Goal: Contribute content: Add original content to the website for others to see

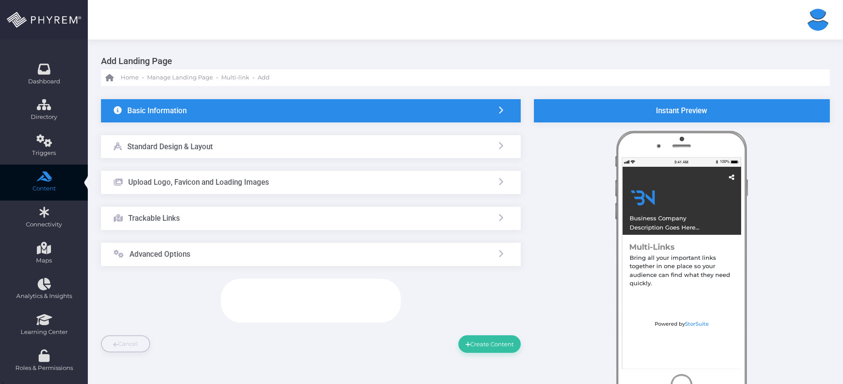
scroll to position [66, 0]
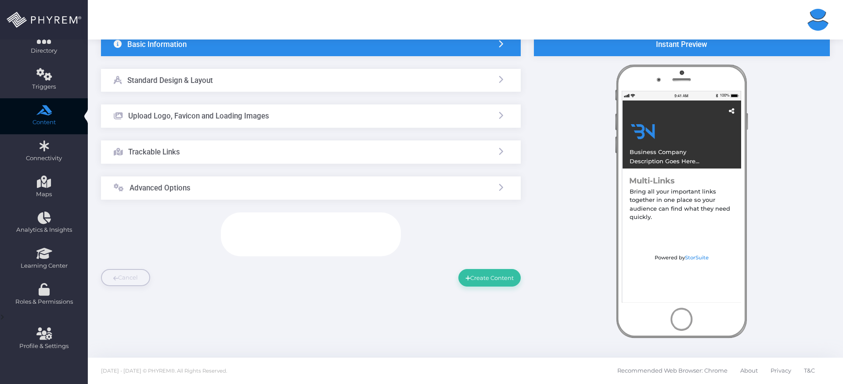
click at [233, 192] on div "Advanced Options" at bounding box center [311, 188] width 420 height 23
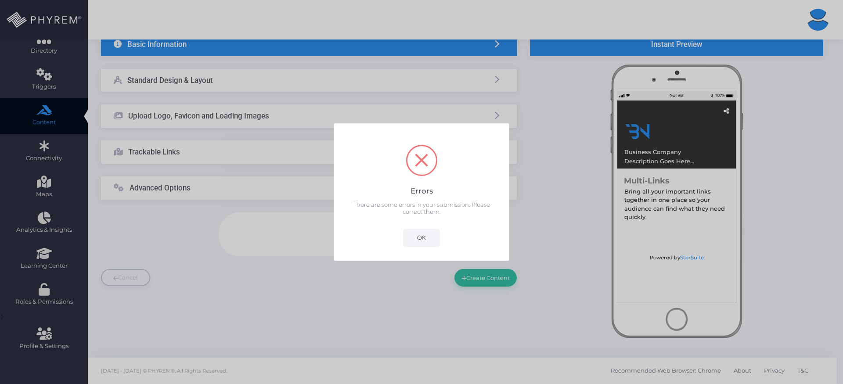
click at [409, 239] on button "OK" at bounding box center [422, 238] width 36 height 18
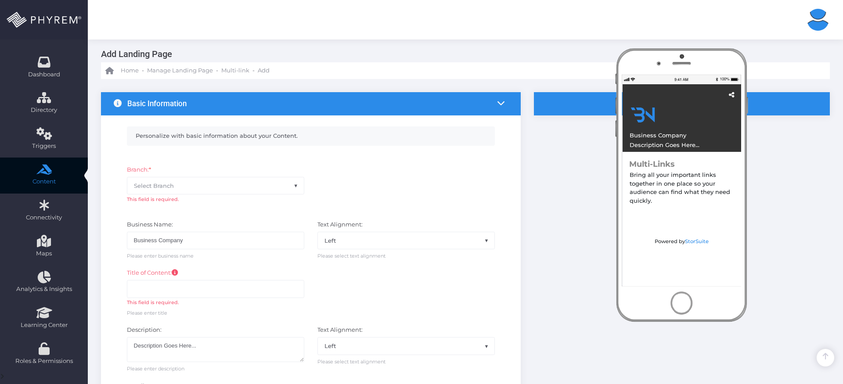
scroll to position [0, 0]
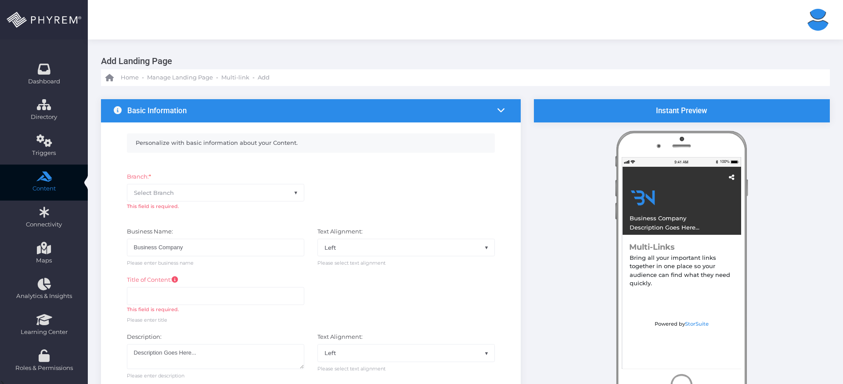
click at [504, 109] on icon at bounding box center [501, 110] width 8 height 8
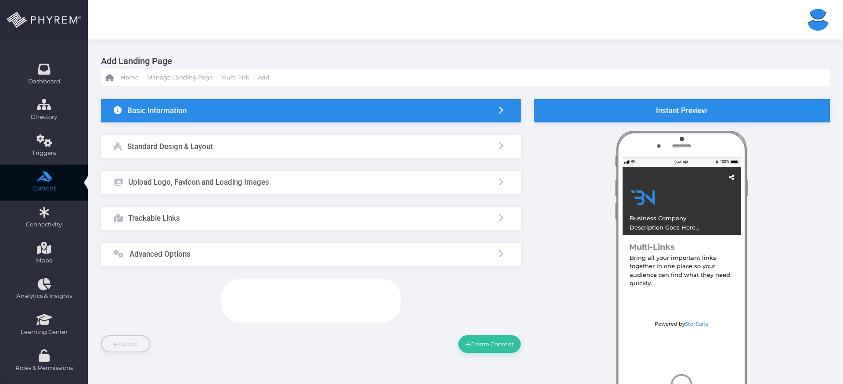
click at [630, 51] on div "Add Landing Page Home - Manage Landing Page - Multi-link - Add" at bounding box center [466, 63] width 756 height 47
click at [572, 212] on div "Instant Preview Business Company Description Goes Here..." at bounding box center [682, 226] width 309 height 254
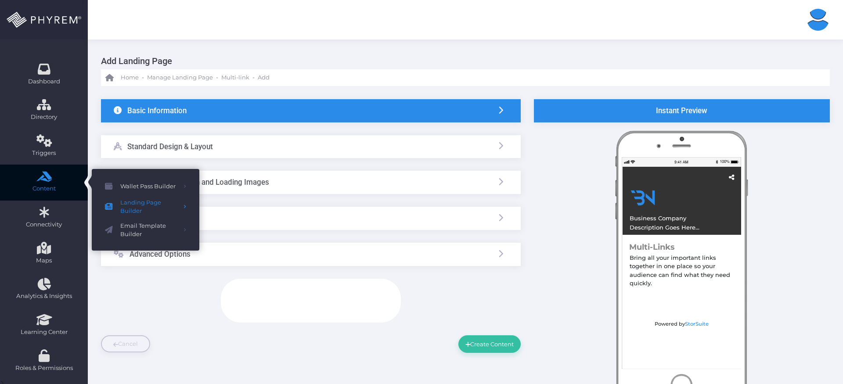
click at [39, 183] on link "Content" at bounding box center [44, 183] width 88 height 36
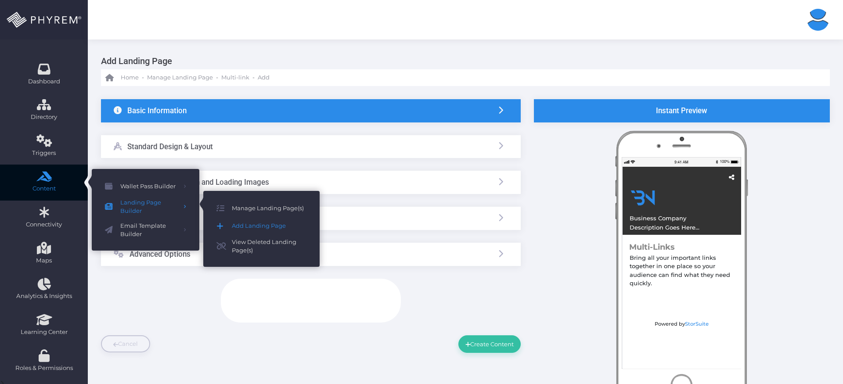
click at [235, 227] on span "Add Landing Page" at bounding box center [269, 226] width 75 height 11
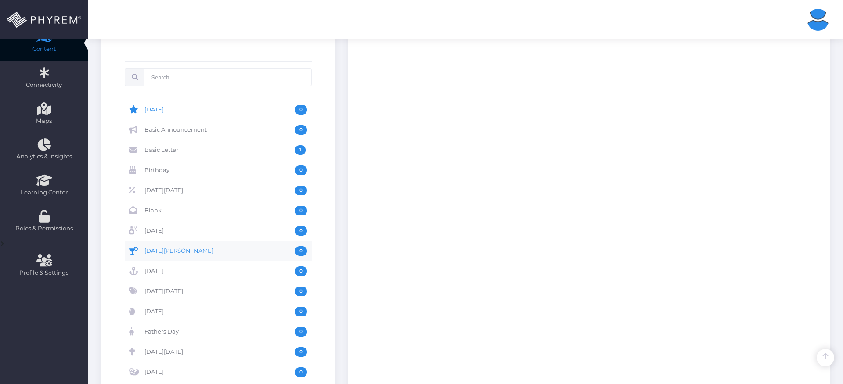
scroll to position [138, 0]
click at [216, 80] on input "text" at bounding box center [227, 79] width 167 height 18
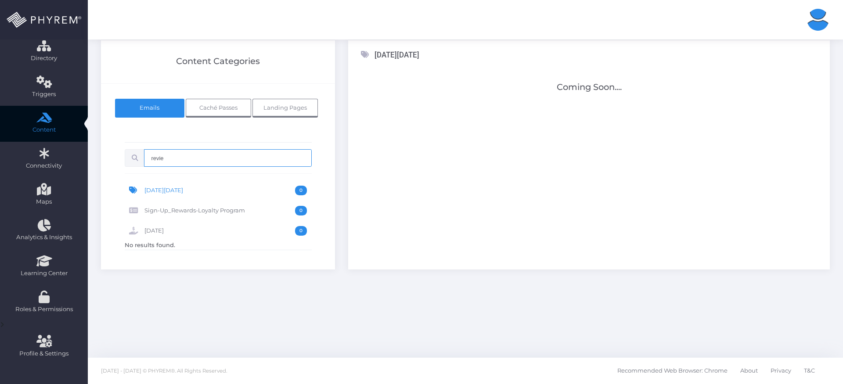
type input "review"
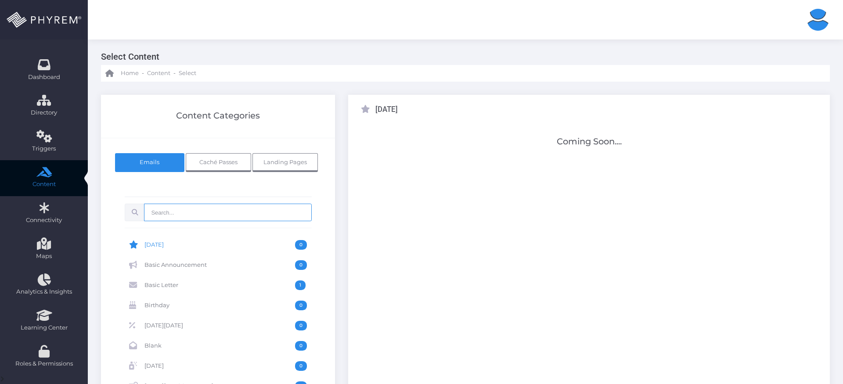
scroll to position [0, 0]
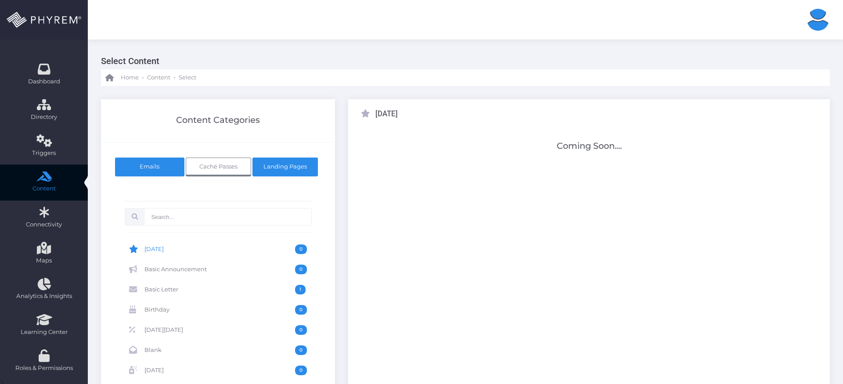
click at [293, 166] on span "Landing Pages" at bounding box center [285, 166] width 43 height 7
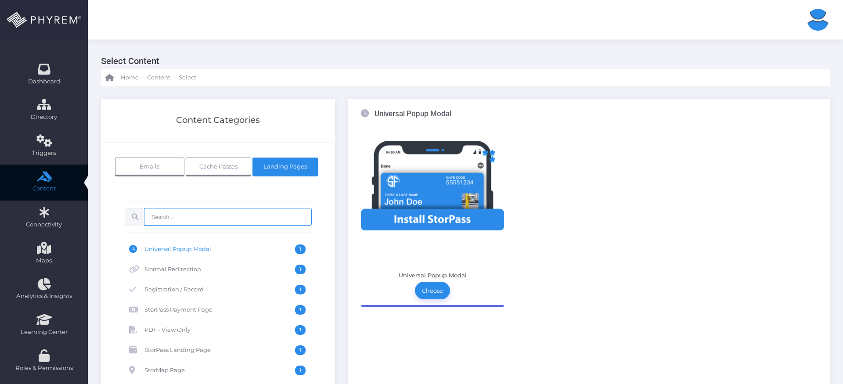
click at [258, 215] on input "text" at bounding box center [227, 217] width 167 height 18
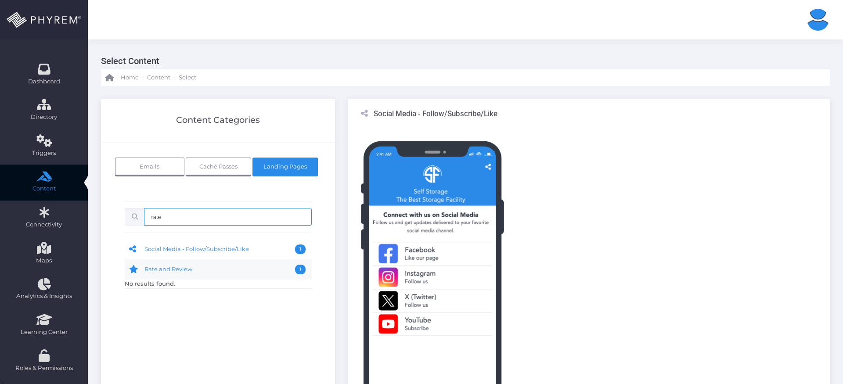
type input "rate"
click at [247, 275] on link "Rate and Review 1" at bounding box center [218, 270] width 187 height 20
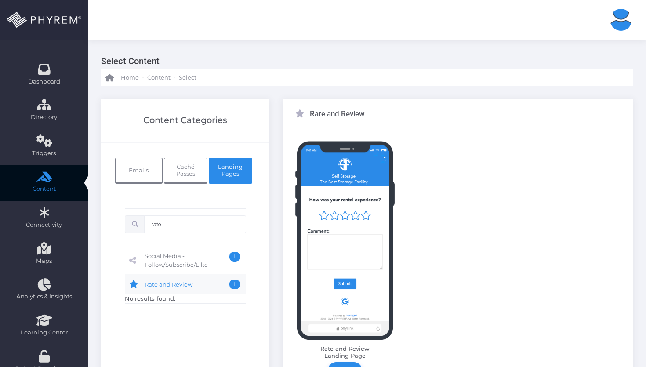
click at [199, 279] on link "Rate and Review 1" at bounding box center [185, 284] width 121 height 20
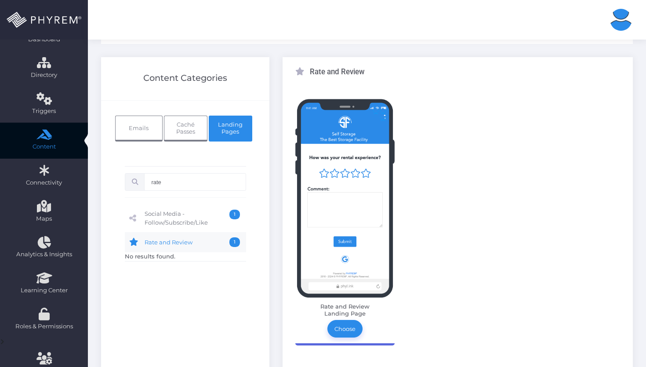
scroll to position [85, 0]
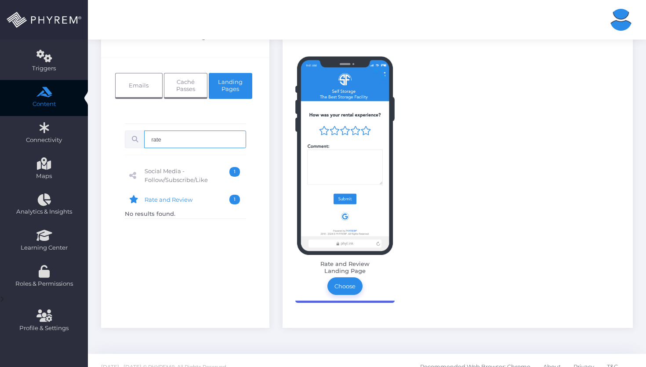
click at [190, 141] on input "rate" at bounding box center [194, 139] width 101 height 18
click at [336, 284] on link "Choose" at bounding box center [344, 286] width 35 height 18
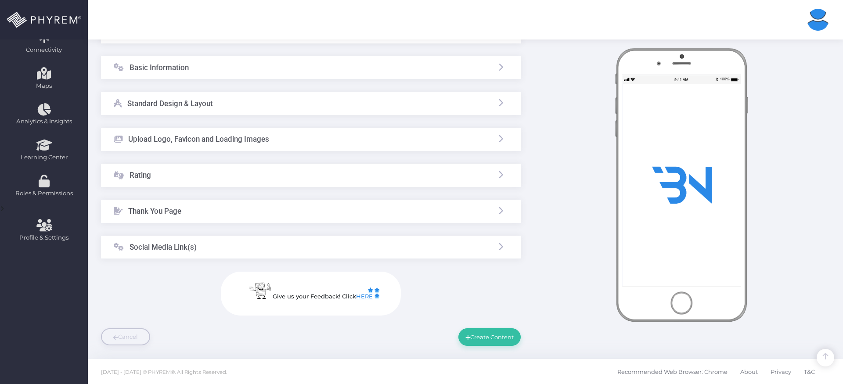
scroll to position [174, 0]
click at [487, 210] on div "Thank You Page" at bounding box center [311, 211] width 420 height 23
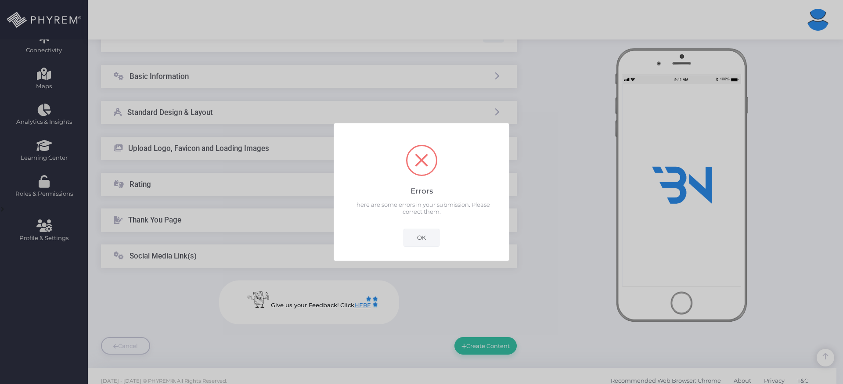
click at [432, 234] on button "OK" at bounding box center [422, 238] width 36 height 18
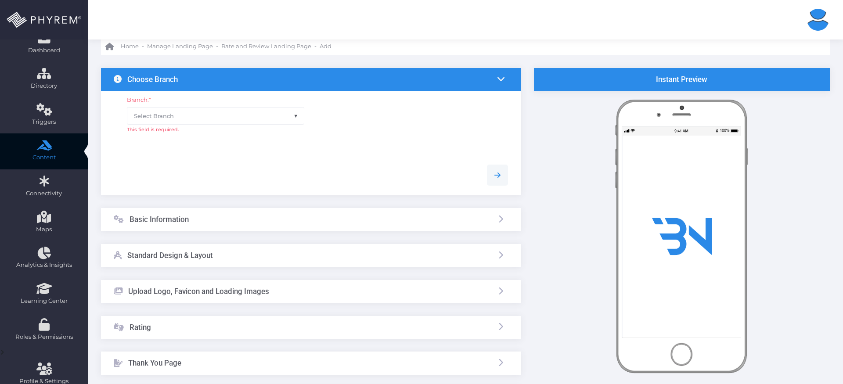
scroll to position [0, 0]
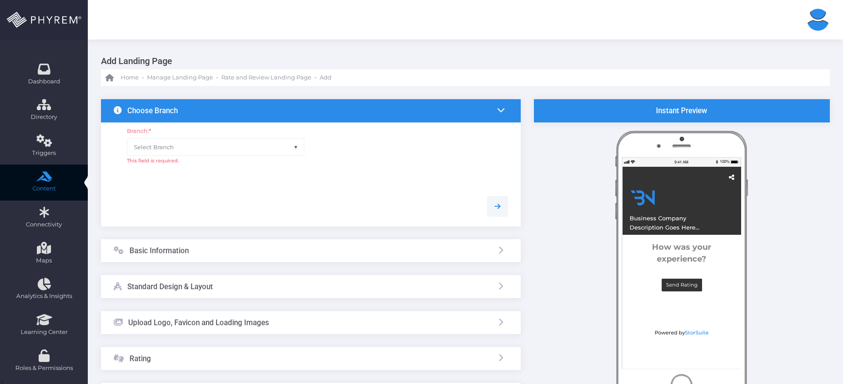
click at [284, 142] on span "Select Branch" at bounding box center [215, 147] width 177 height 17
click at [386, 179] on div "Show Share Icon." at bounding box center [311, 181] width 408 height 9
click at [284, 141] on span "Select Branch" at bounding box center [215, 147] width 177 height 17
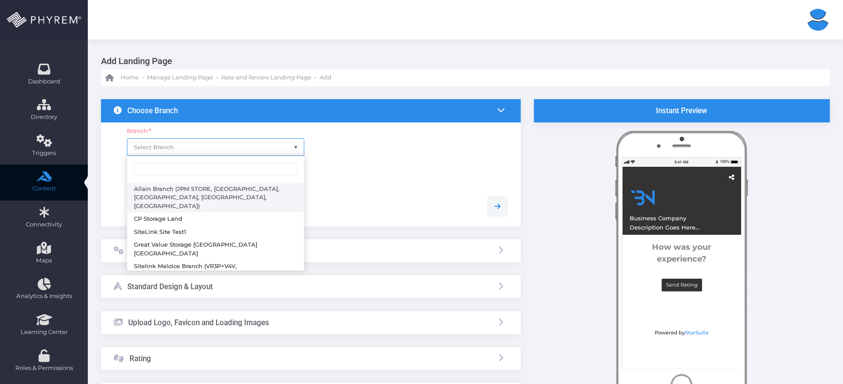
click at [391, 143] on div "Branch: * Select Branch This field is required." at bounding box center [311, 150] width 408 height 55
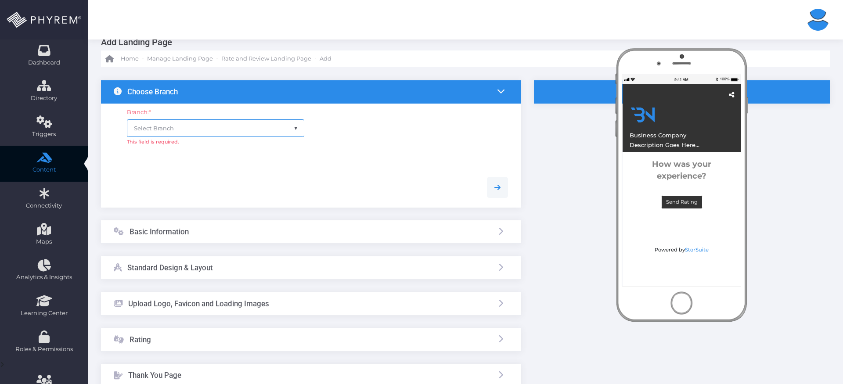
scroll to position [5, 0]
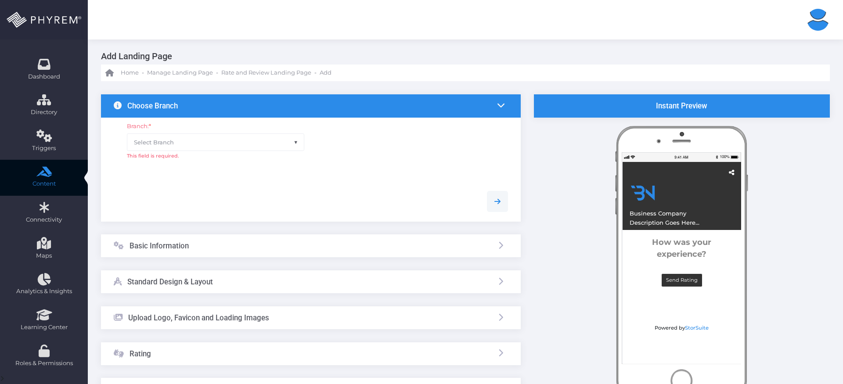
drag, startPoint x: 673, startPoint y: 281, endPoint x: 671, endPoint y: 240, distance: 40.9
click at [671, 240] on div "Business Company Description Goes Here..." at bounding box center [682, 263] width 119 height 202
click at [664, 242] on div "Business Company Description Goes Here..." at bounding box center [682, 263] width 119 height 202
drag, startPoint x: 655, startPoint y: 243, endPoint x: 719, endPoint y: 257, distance: 65.1
click at [719, 257] on div "Business Company Description Goes Here..." at bounding box center [682, 263] width 119 height 202
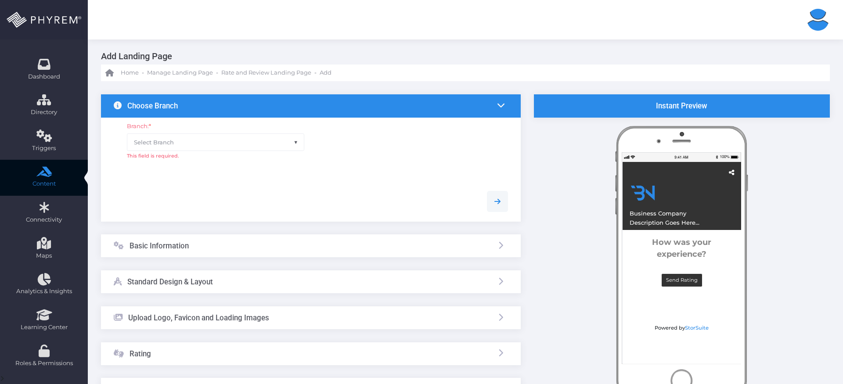
click at [719, 257] on div "Business Company Description Goes Here..." at bounding box center [682, 263] width 119 height 202
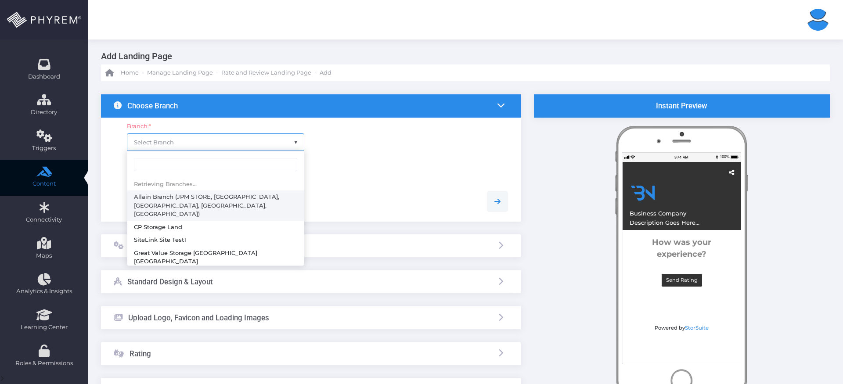
click at [224, 147] on span "Select Branch" at bounding box center [215, 142] width 177 height 17
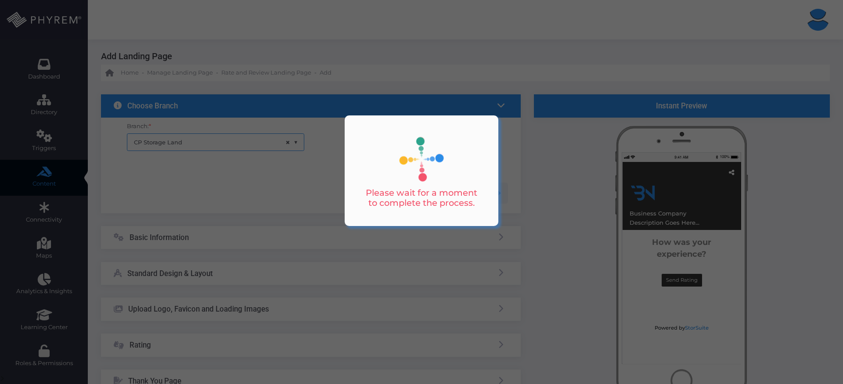
scroll to position [0, 0]
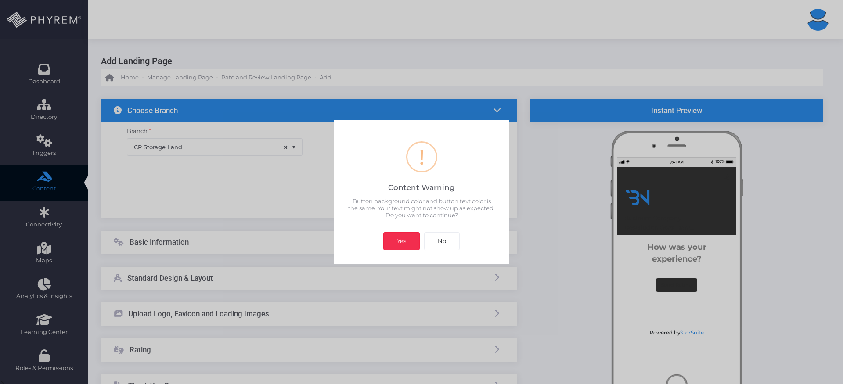
click at [408, 241] on button "Yes" at bounding box center [402, 241] width 36 height 18
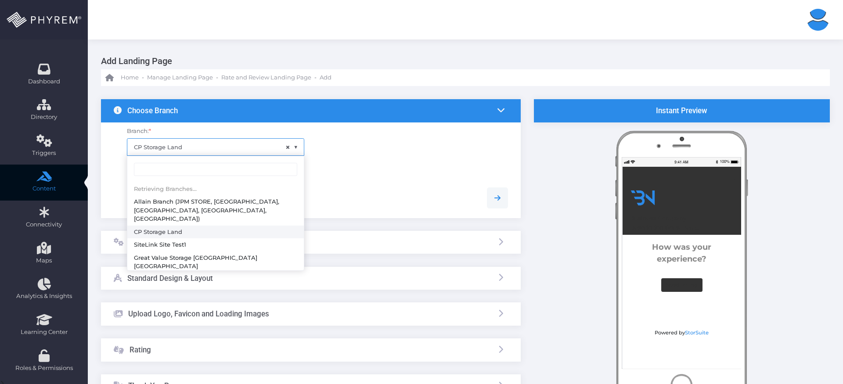
click at [266, 142] on span "× CP Storage Land" at bounding box center [215, 147] width 177 height 17
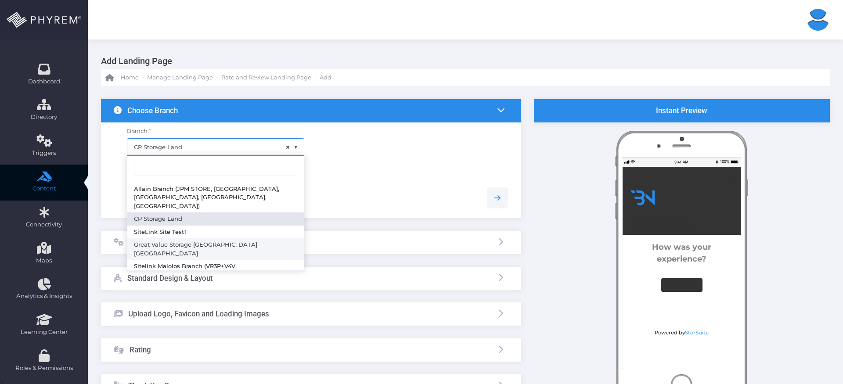
select select "762"
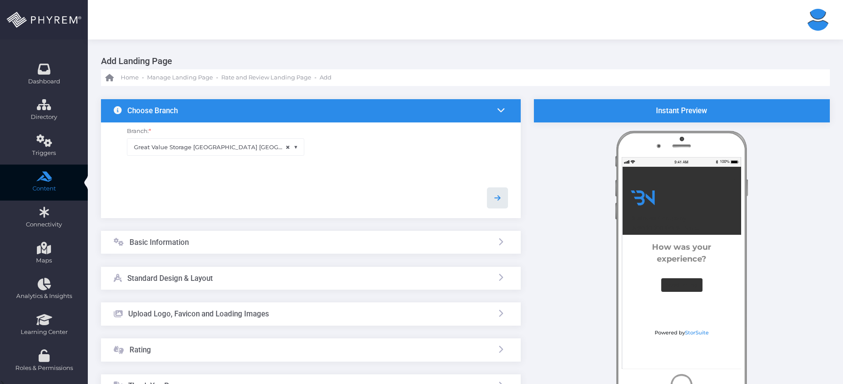
click at [492, 207] on link at bounding box center [497, 198] width 21 height 21
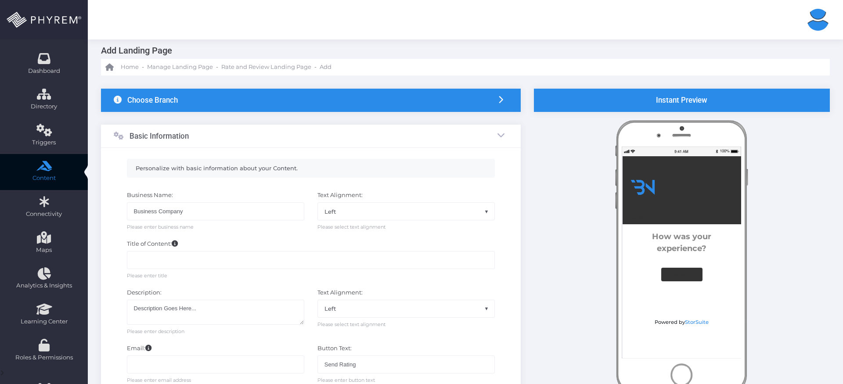
scroll to position [11, 0]
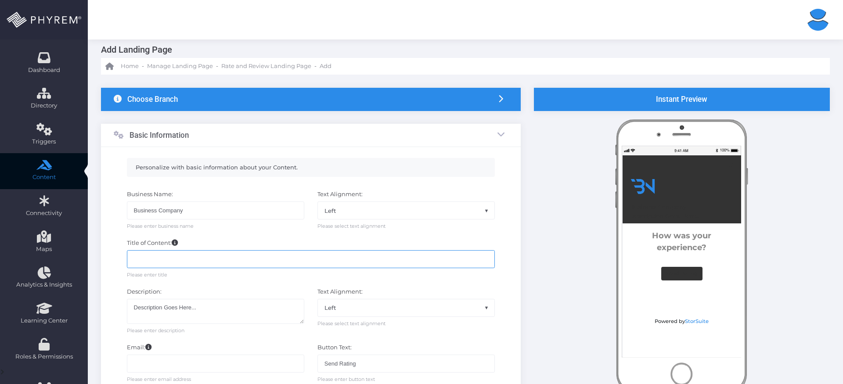
click at [276, 253] on input "text" at bounding box center [311, 259] width 369 height 18
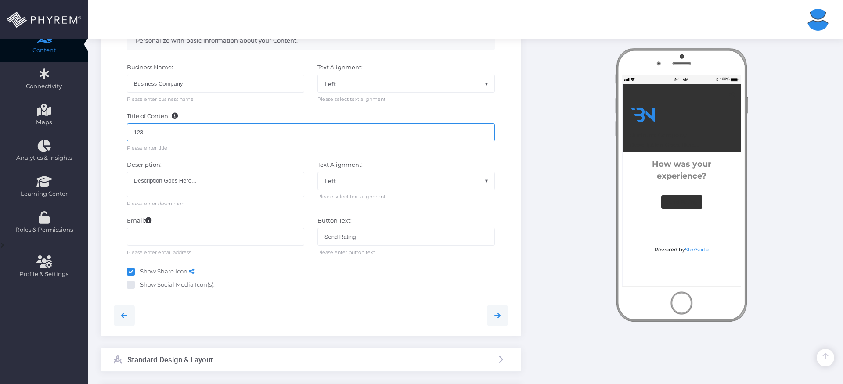
scroll to position [161, 0]
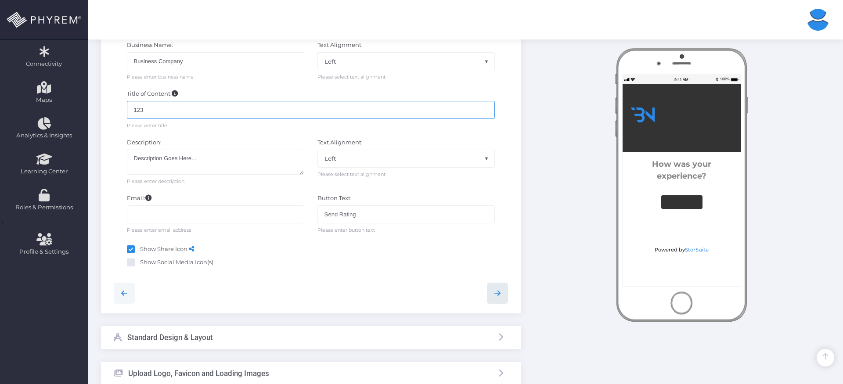
type input "123"
click at [504, 302] on link at bounding box center [497, 293] width 21 height 21
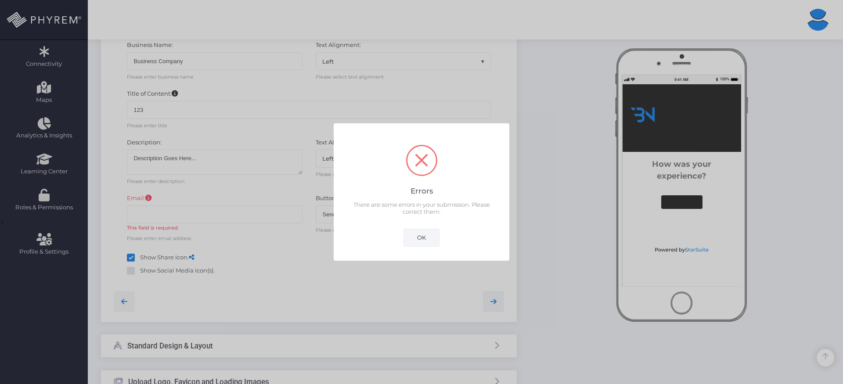
click at [429, 232] on button "OK" at bounding box center [422, 238] width 36 height 18
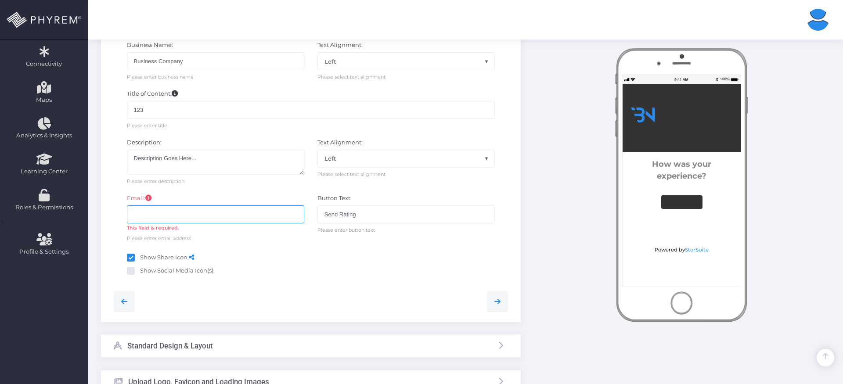
click at [242, 217] on input "text" at bounding box center [215, 215] width 177 height 18
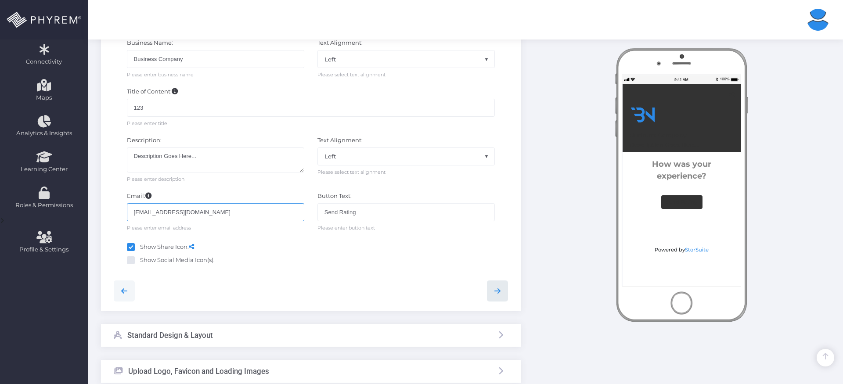
type input "123@gmail.com"
click at [501, 294] on icon at bounding box center [497, 291] width 11 height 11
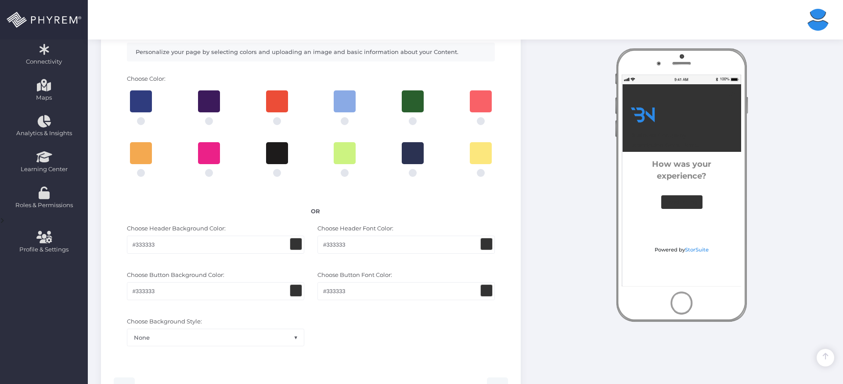
click at [476, 166] on div at bounding box center [480, 175] width 55 height 22
click at [480, 159] on div at bounding box center [481, 153] width 22 height 22
radio input "true"
type input "#fce77d"
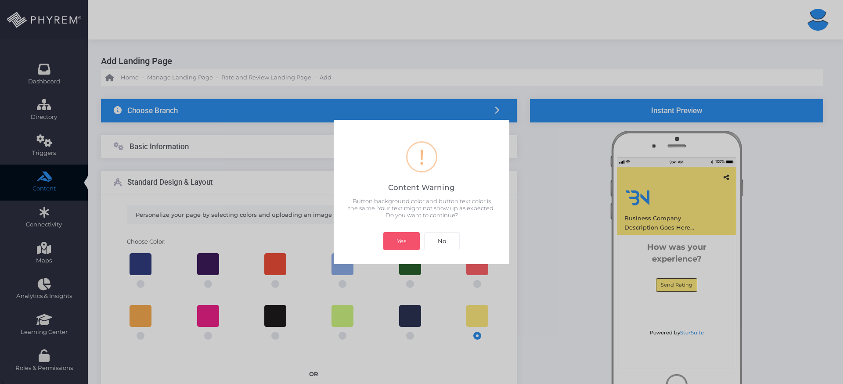
scroll to position [0, 0]
click at [405, 239] on button "Yes" at bounding box center [402, 241] width 36 height 18
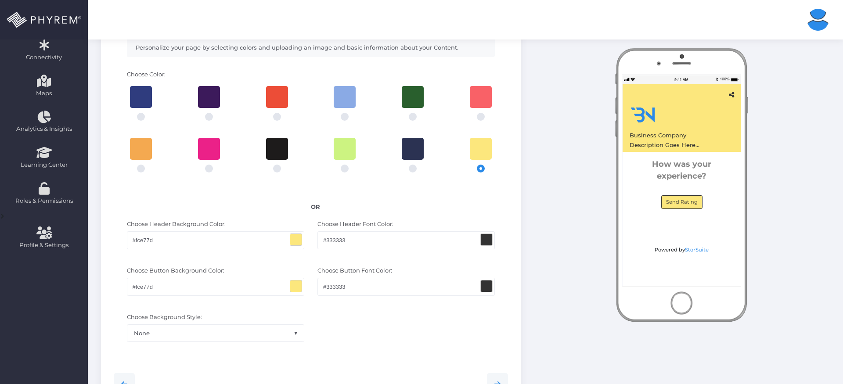
scroll to position [275, 0]
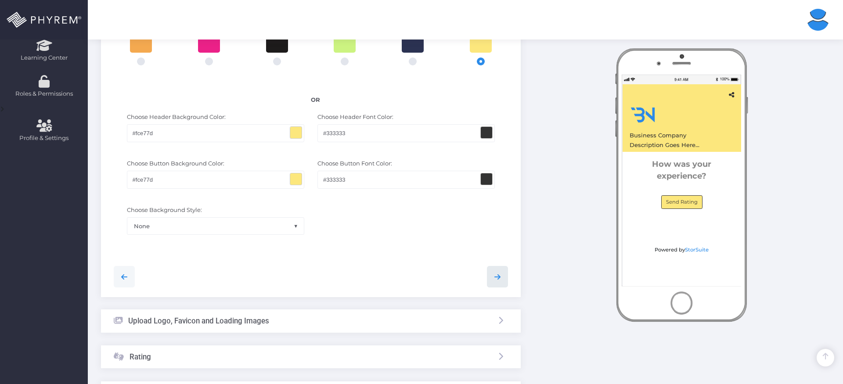
click at [495, 278] on icon at bounding box center [497, 277] width 11 height 11
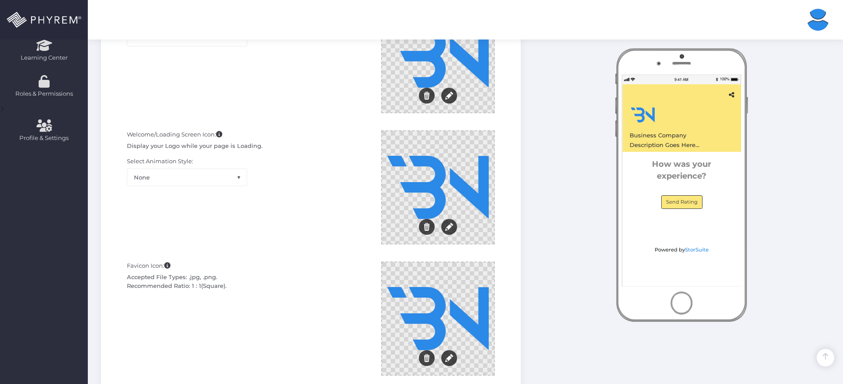
scroll to position [554, 0]
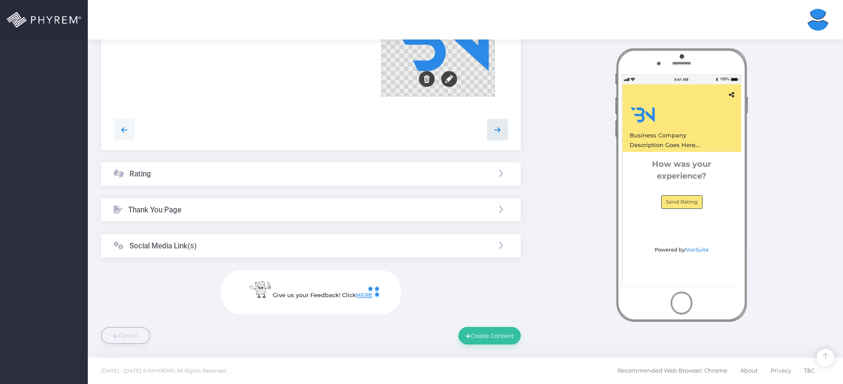
click at [499, 132] on icon at bounding box center [497, 130] width 11 height 11
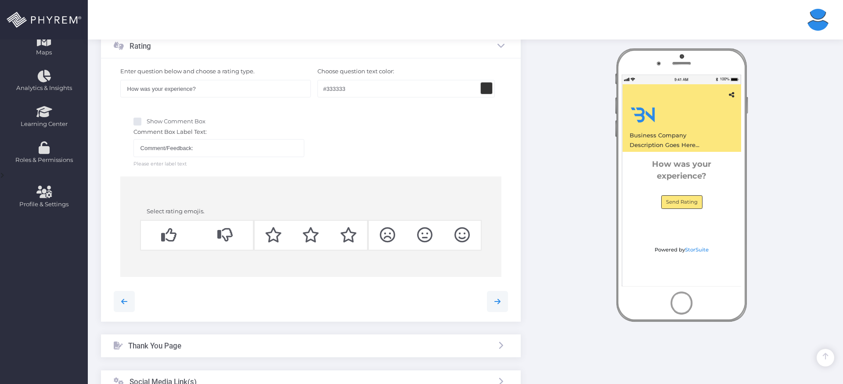
scroll to position [198, 0]
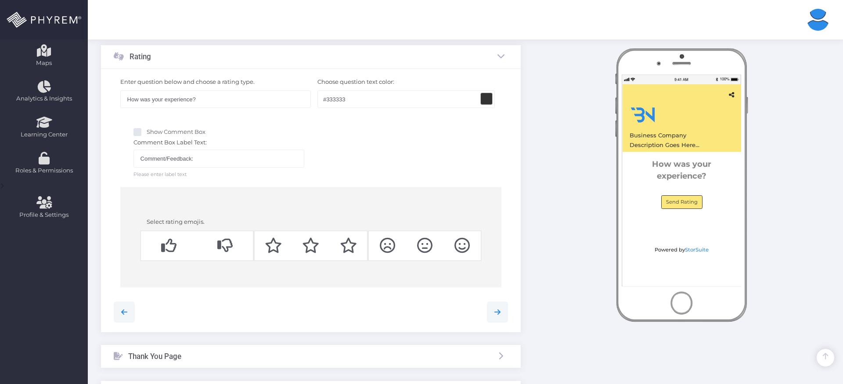
click at [355, 234] on div at bounding box center [311, 246] width 114 height 31
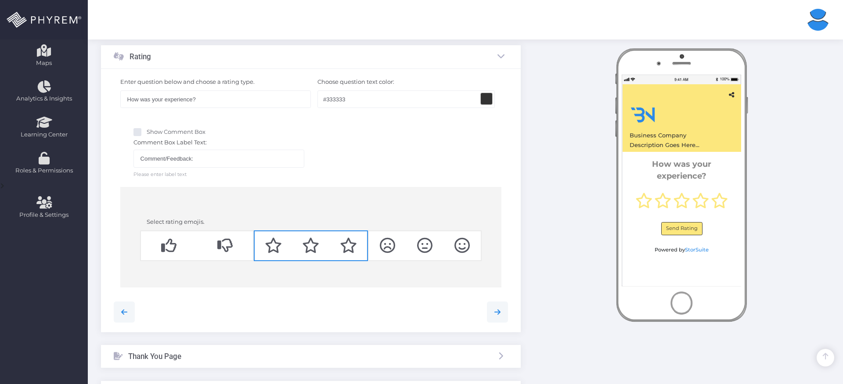
click at [384, 235] on div at bounding box center [425, 246] width 114 height 31
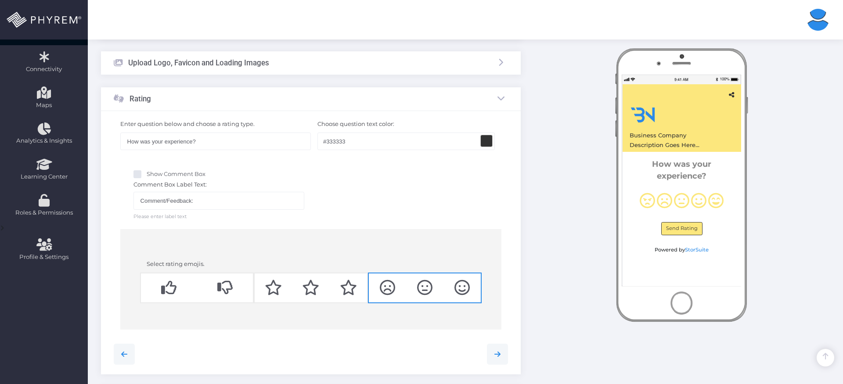
scroll to position [142, 0]
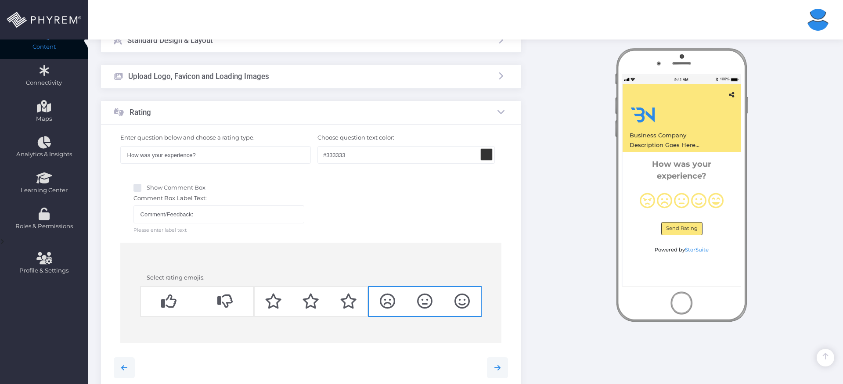
click at [182, 297] on div at bounding box center [169, 302] width 56 height 16
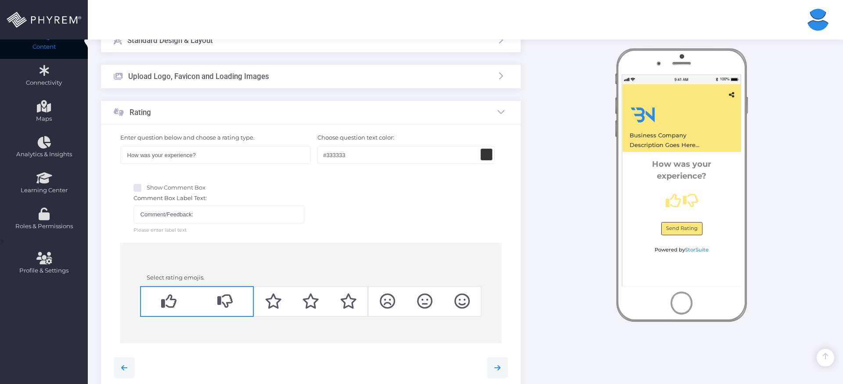
click at [287, 292] on div at bounding box center [311, 301] width 114 height 31
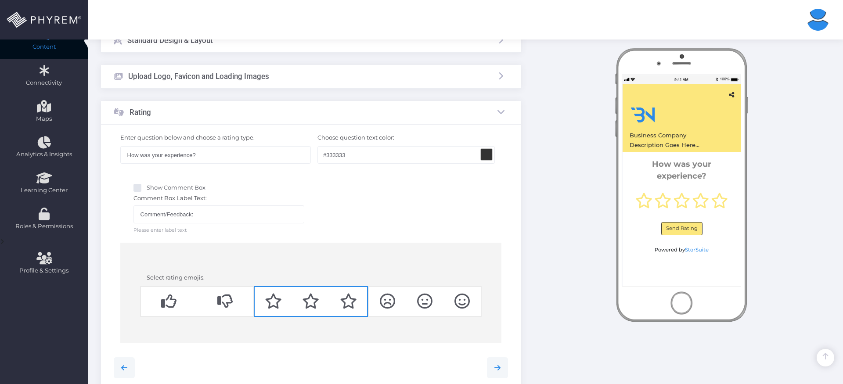
click at [389, 293] on div at bounding box center [425, 301] width 114 height 31
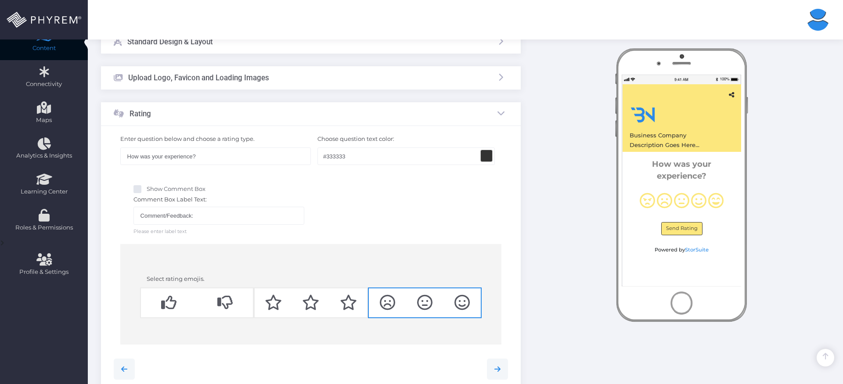
scroll to position [138, 0]
click at [233, 148] on label "Enter question below and choose a rating type." at bounding box center [187, 141] width 134 height 17
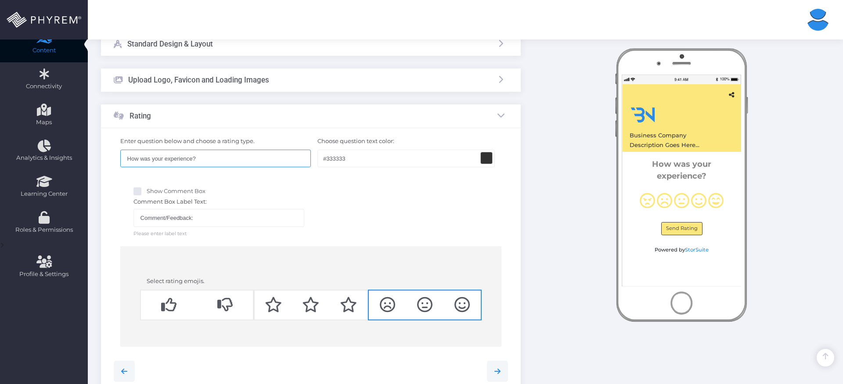
click at [232, 154] on input "How was your experience?" at bounding box center [215, 159] width 191 height 18
click at [695, 173] on div "Business Company Description Goes Here..." at bounding box center [682, 185] width 119 height 202
click at [140, 192] on span at bounding box center [138, 192] width 8 height 8
click at [147, 192] on input "Show Comment Box" at bounding box center [150, 190] width 6 height 6
click at [140, 192] on span at bounding box center [138, 192] width 8 height 8
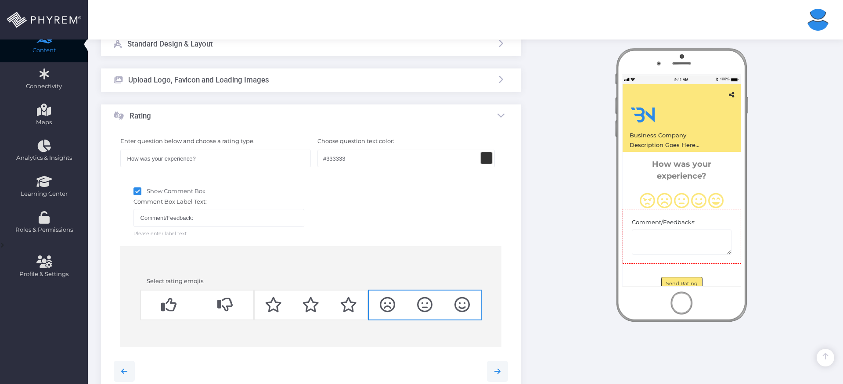
click at [147, 192] on input "Show Comment Box" at bounding box center [150, 190] width 6 height 6
click at [140, 192] on span at bounding box center [138, 192] width 8 height 8
click at [147, 192] on input "Show Comment Box" at bounding box center [150, 190] width 6 height 6
click at [140, 192] on span at bounding box center [138, 192] width 8 height 8
click at [147, 192] on input "Show Comment Box" at bounding box center [150, 190] width 6 height 6
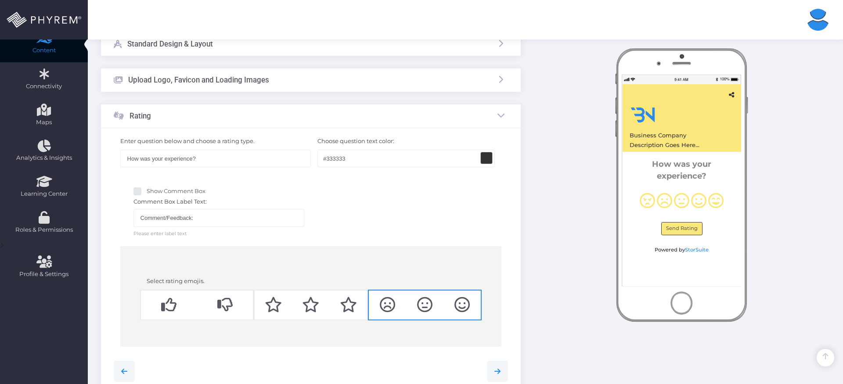
click at [140, 192] on span at bounding box center [138, 192] width 8 height 8
click at [147, 192] on input "Show Comment Box" at bounding box center [150, 190] width 6 height 6
click at [162, 216] on input "Comment/Feedback:" at bounding box center [219, 218] width 171 height 18
click at [221, 217] on input "Comment/Feedback:" at bounding box center [219, 218] width 171 height 18
drag, startPoint x: 206, startPoint y: 201, endPoint x: 154, endPoint y: 199, distance: 51.4
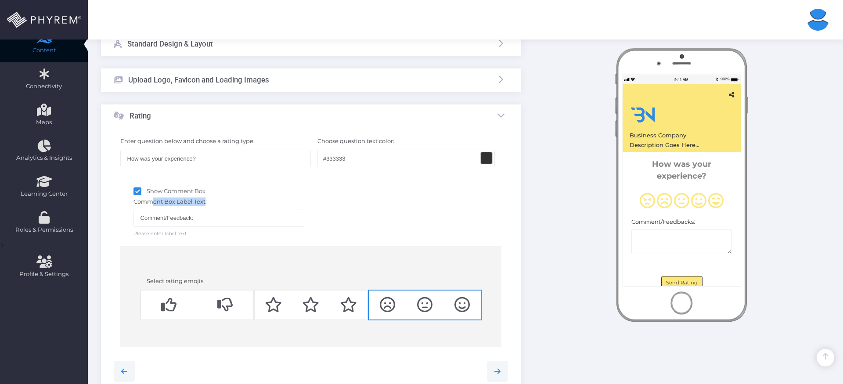
click at [154, 199] on label "Comment Box Label Text:" at bounding box center [170, 202] width 73 height 9
click at [140, 190] on span at bounding box center [138, 192] width 8 height 8
click at [147, 190] on input "Show Comment Box" at bounding box center [150, 190] width 6 height 6
click at [140, 190] on span at bounding box center [138, 192] width 8 height 8
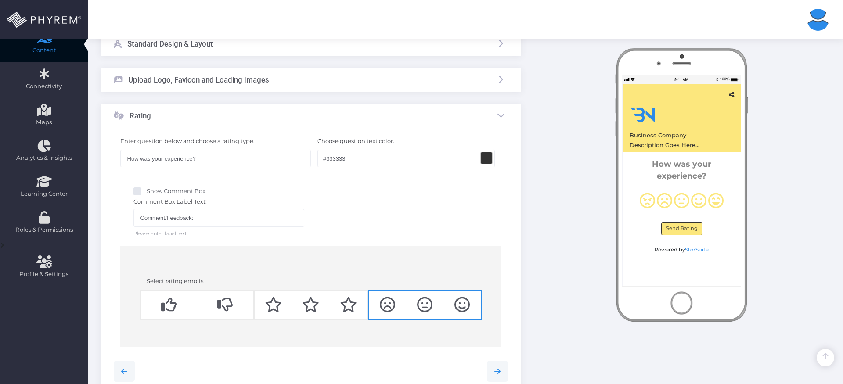
click at [147, 190] on input "Show Comment Box" at bounding box center [150, 190] width 6 height 6
checkbox input "true"
click at [158, 217] on input "Comment/Feedback:" at bounding box center [219, 218] width 171 height 18
click at [215, 218] on input "Comment/Feedback:" at bounding box center [219, 218] width 171 height 18
drag, startPoint x: 215, startPoint y: 217, endPoint x: 194, endPoint y: 216, distance: 21.6
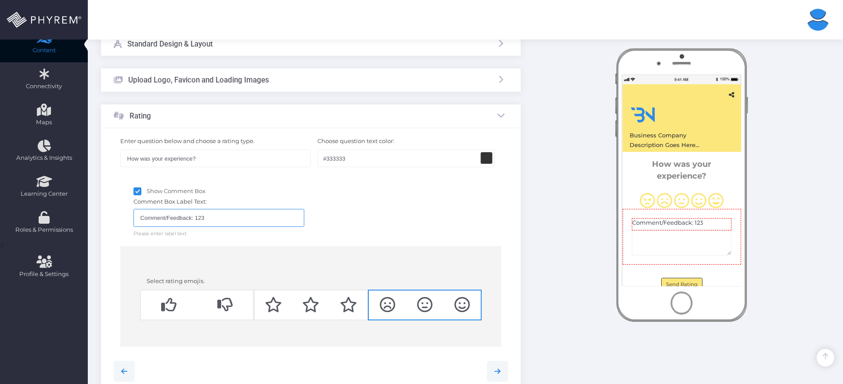
click at [194, 216] on input "Comment/Feedback: 123" at bounding box center [219, 218] width 171 height 18
type input "Comment/Feedback:"
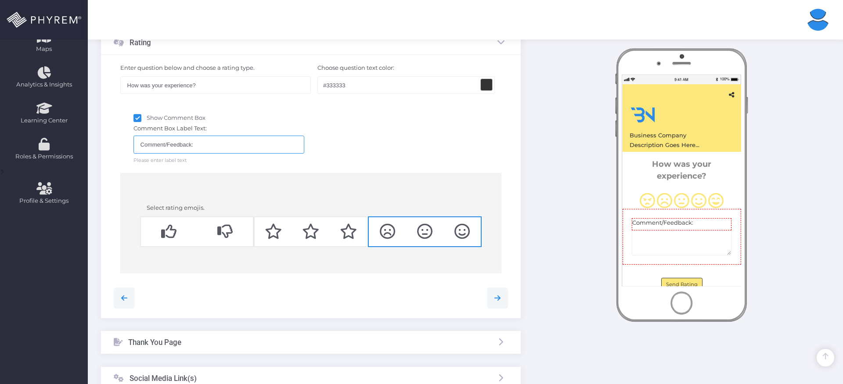
scroll to position [214, 0]
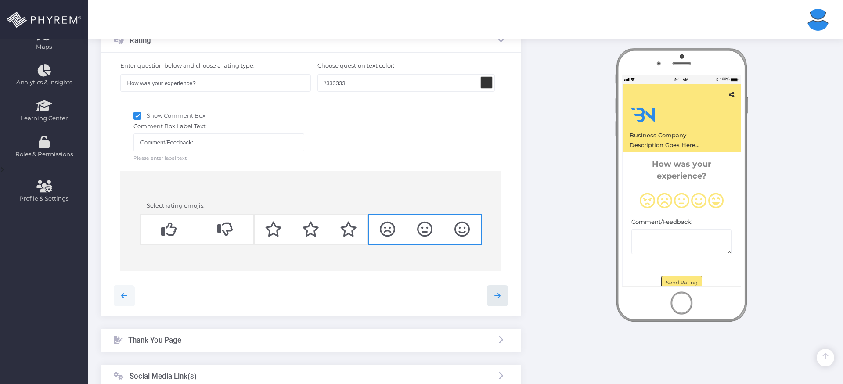
click at [492, 300] on link at bounding box center [497, 296] width 21 height 21
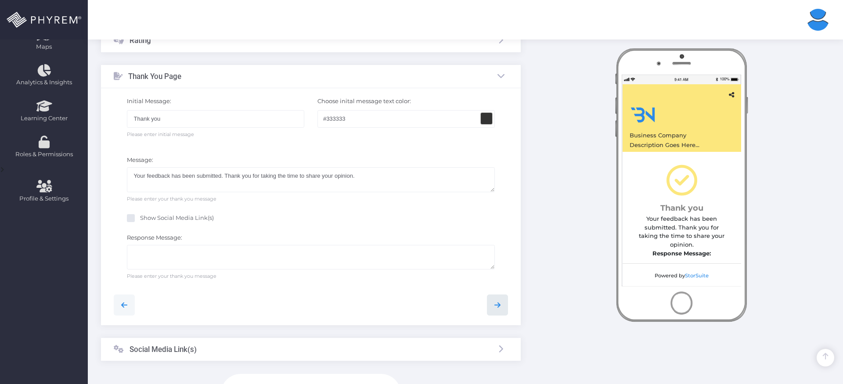
click at [498, 307] on icon at bounding box center [497, 305] width 11 height 11
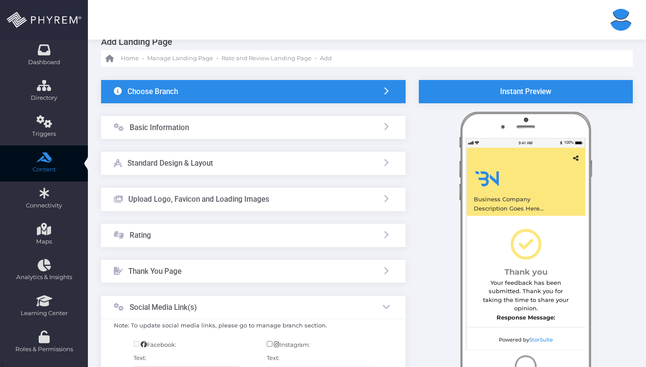
scroll to position [0, 0]
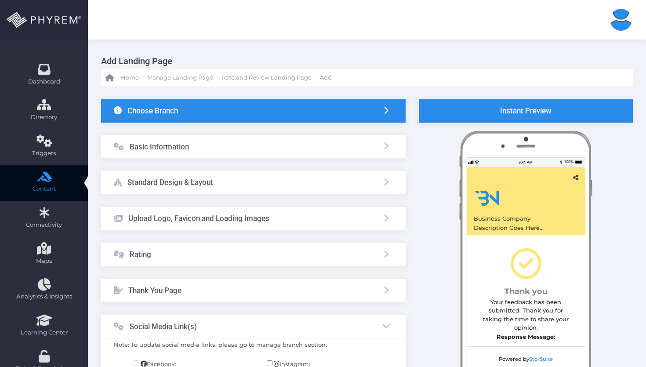
click at [381, 108] on link at bounding box center [386, 110] width 10 height 9
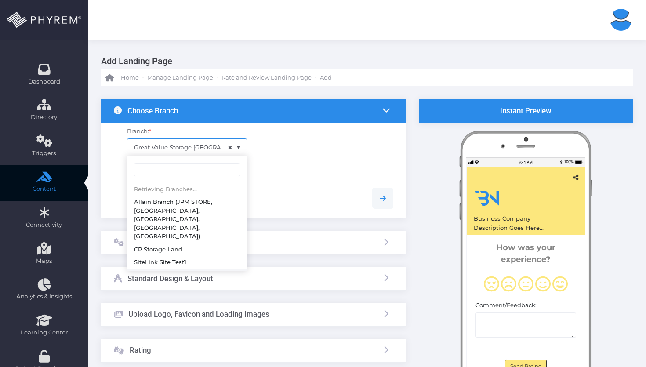
click at [195, 148] on span "× Great Value Storage Austin TX" at bounding box center [186, 147] width 119 height 17
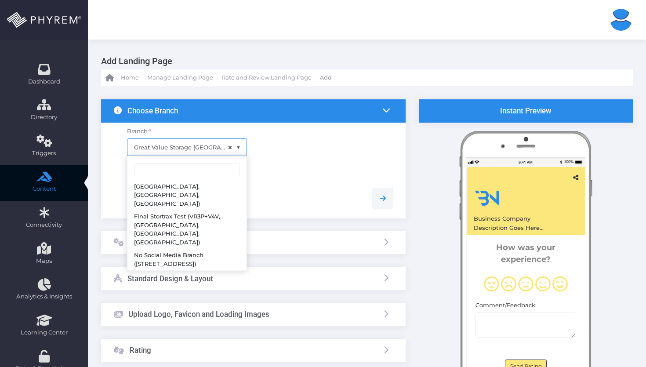
scroll to position [286, 0]
